Goal: Information Seeking & Learning: Learn about a topic

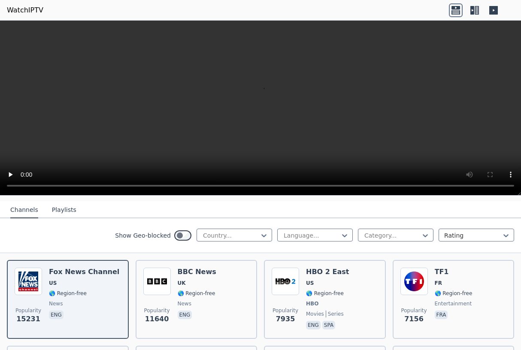
scroll to position [165, 0]
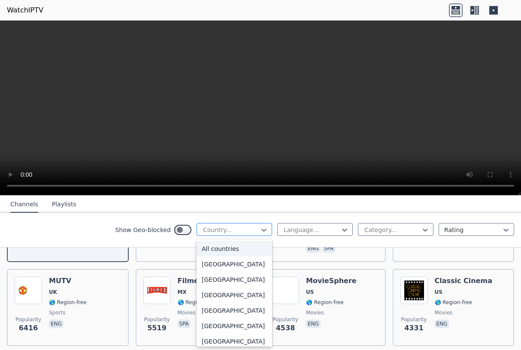
click at [225, 233] on div "Country..." at bounding box center [231, 230] width 56 height 9
type input "***"
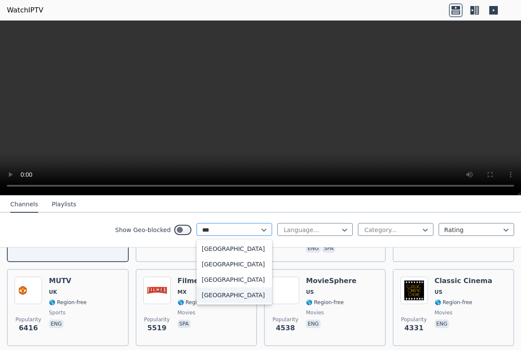
click at [230, 293] on div "[GEOGRAPHIC_DATA]" at bounding box center [233, 294] width 75 height 15
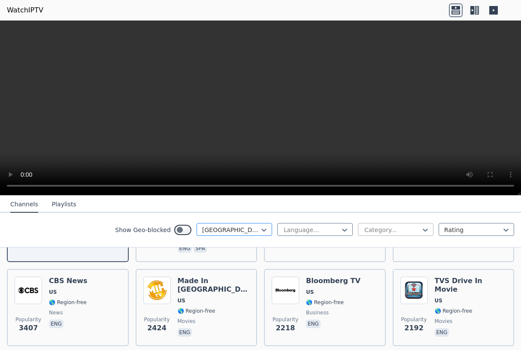
click at [410, 234] on div "Category..." at bounding box center [395, 229] width 75 height 13
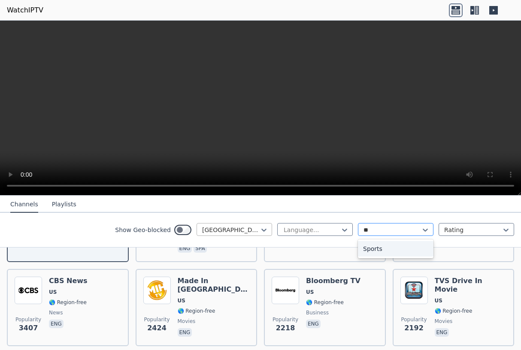
type input "***"
click at [389, 247] on div "Sports" at bounding box center [395, 248] width 75 height 15
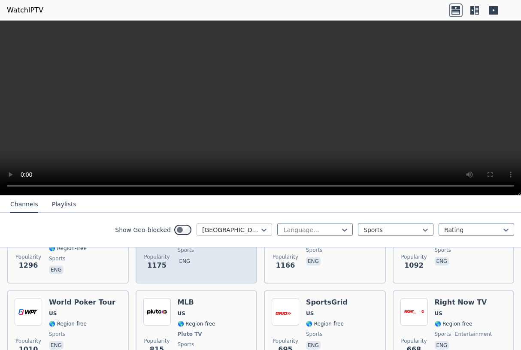
scroll to position [157, 0]
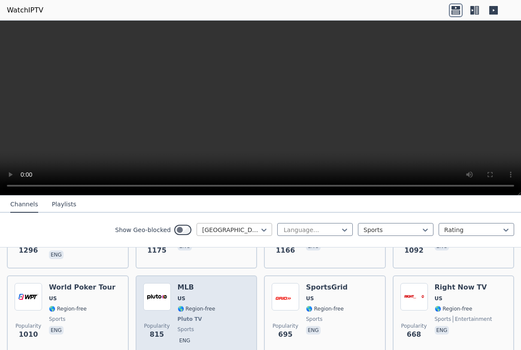
click at [225, 290] on div "Popularity 815 MLB US 🌎 Region-free Pluto TV sports eng" at bounding box center [196, 314] width 106 height 63
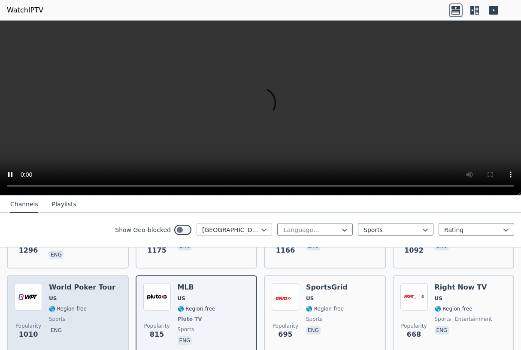
click at [108, 286] on div "Popularity 1010 World Poker Tour US 🌎 Region-free sports eng" at bounding box center [68, 314] width 106 height 63
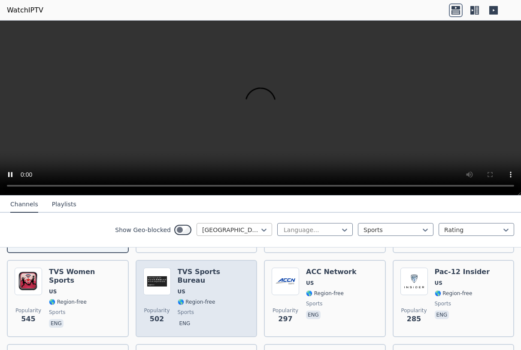
scroll to position [257, 0]
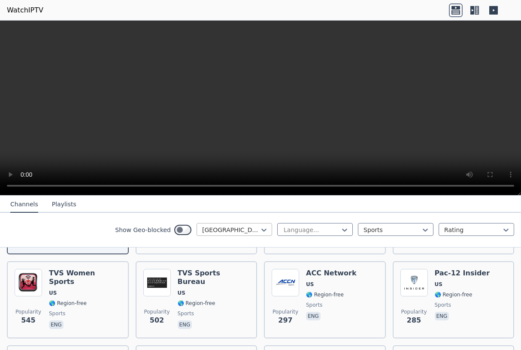
click at [64, 201] on button "Playlists" at bounding box center [64, 204] width 24 height 16
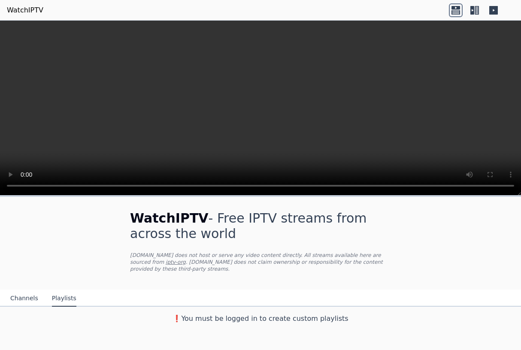
scroll to position [0, 0]
click at [21, 304] on button "Channels" at bounding box center [24, 298] width 28 height 16
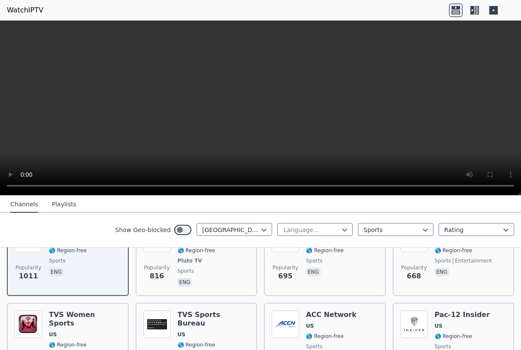
scroll to position [387, 0]
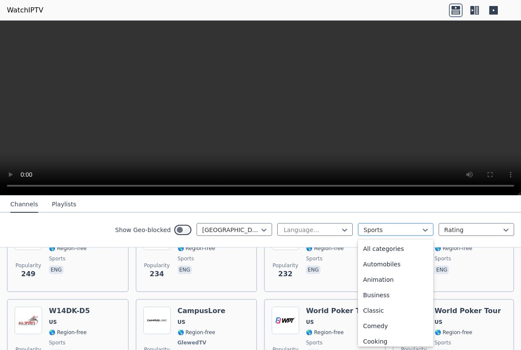
click at [399, 234] on div "Sports" at bounding box center [395, 229] width 75 height 13
click at [394, 254] on div "All categories" at bounding box center [395, 248] width 75 height 15
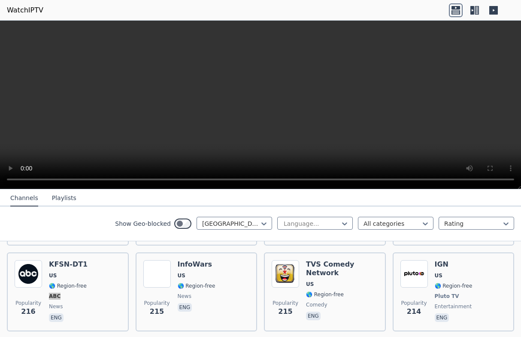
scroll to position [2543, 0]
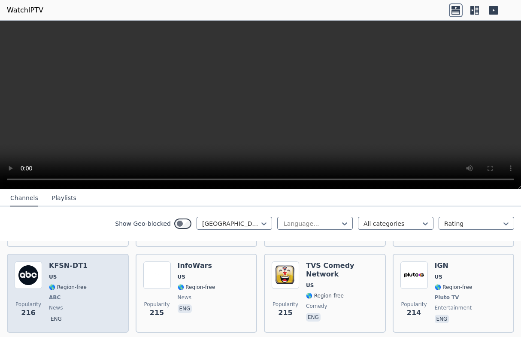
click at [87, 287] on div "Popularity 216 KFSN-DT1 US 🌎 Region-free ABC news eng" at bounding box center [68, 292] width 106 height 63
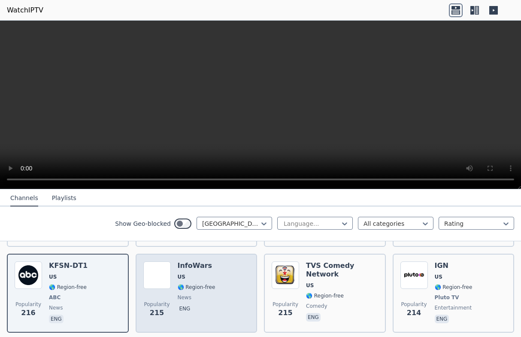
click at [188, 283] on span "🌎 Region-free" at bounding box center [197, 286] width 38 height 7
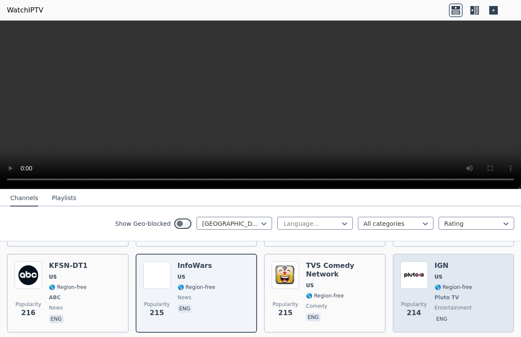
click at [477, 261] on div "Popularity 214 IGN US 🌎 Region-free Pluto TV entertainment eng" at bounding box center [453, 292] width 106 height 63
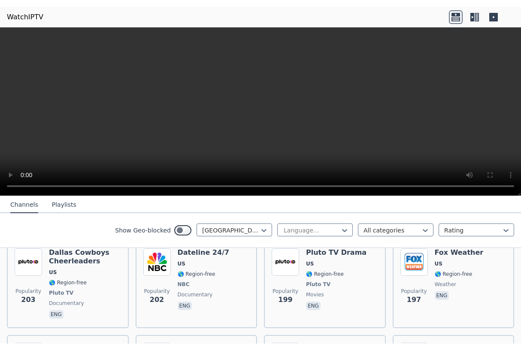
scroll to position [2754, 0]
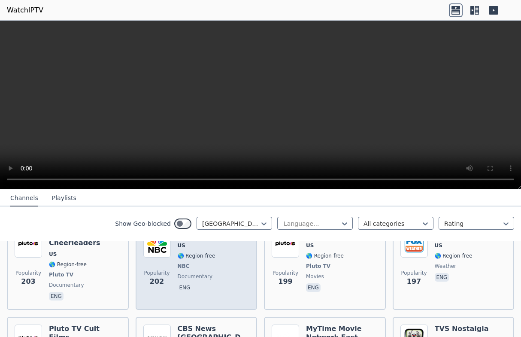
click at [217, 283] on span "eng" at bounding box center [204, 288] width 52 height 10
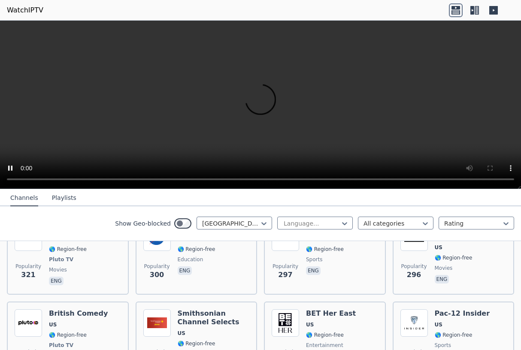
scroll to position [1852, 0]
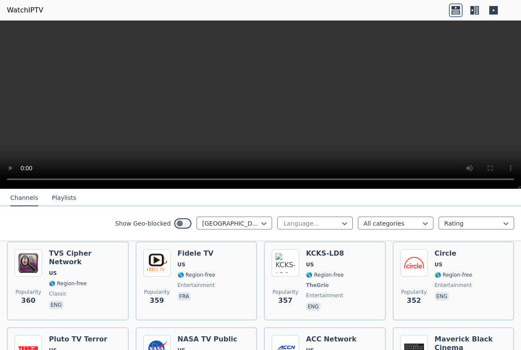
click at [473, 14] on icon at bounding box center [472, 10] width 4 height 9
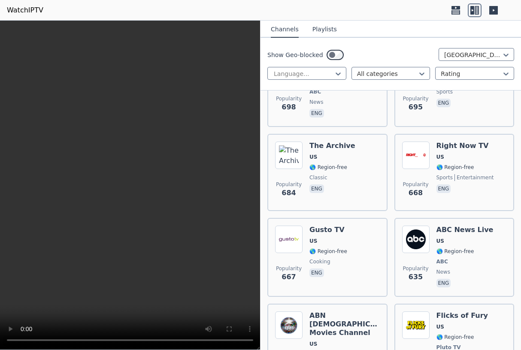
click at [507, 7] on div at bounding box center [481, 10] width 65 height 14
click at [495, 9] on icon at bounding box center [493, 10] width 9 height 9
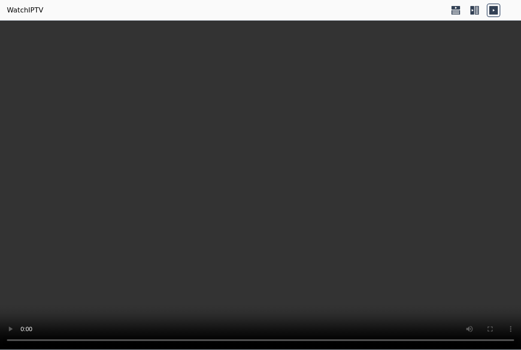
click at [475, 9] on icon at bounding box center [474, 10] width 14 height 14
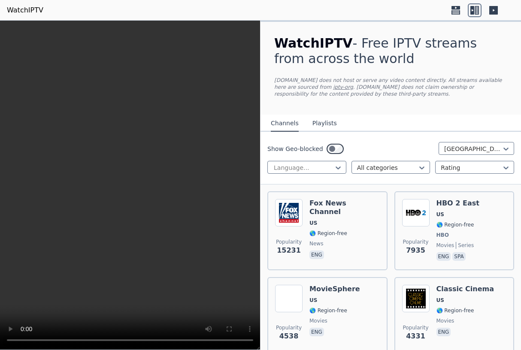
click at [470, 9] on icon at bounding box center [474, 10] width 14 height 14
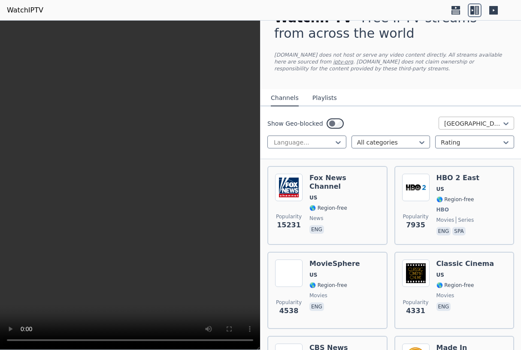
click at [465, 127] on div at bounding box center [472, 123] width 57 height 9
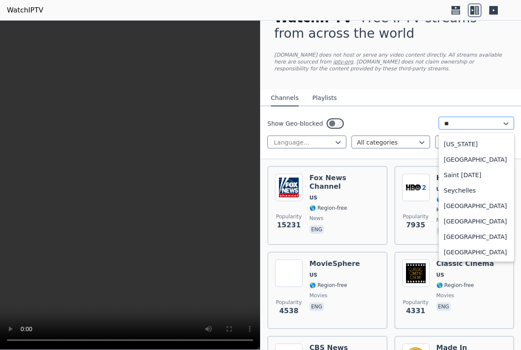
scroll to position [130, 0]
type input "****"
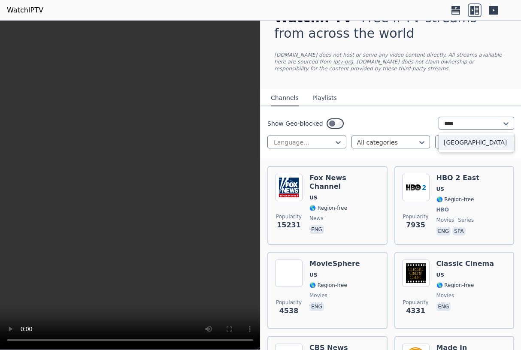
click at [467, 144] on div "[GEOGRAPHIC_DATA]" at bounding box center [475, 142] width 75 height 15
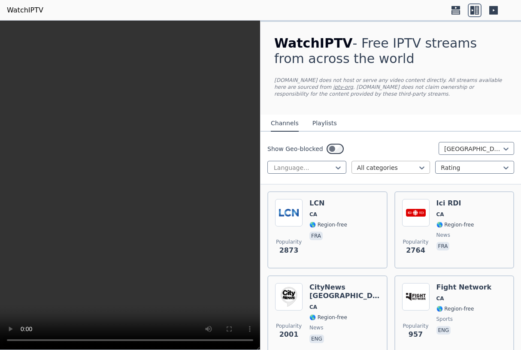
click at [411, 169] on div at bounding box center [387, 167] width 61 height 9
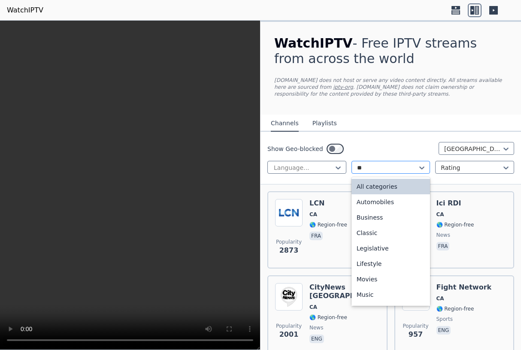
type input "***"
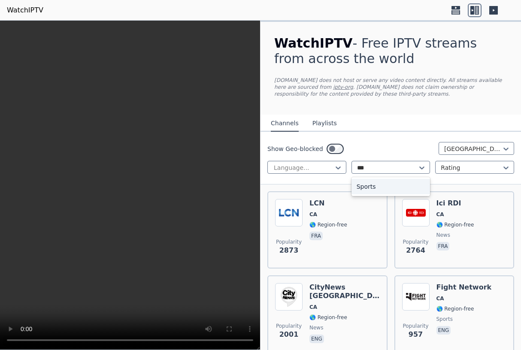
click at [390, 184] on div "Sports" at bounding box center [390, 186] width 79 height 15
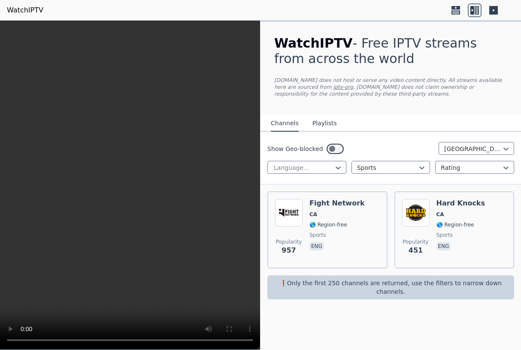
click at [372, 280] on p "❗️Only the first 250 channels are returned, use the filters to narrow down chan…" at bounding box center [391, 287] width 240 height 17
